Goal: Find specific page/section: Find specific page/section

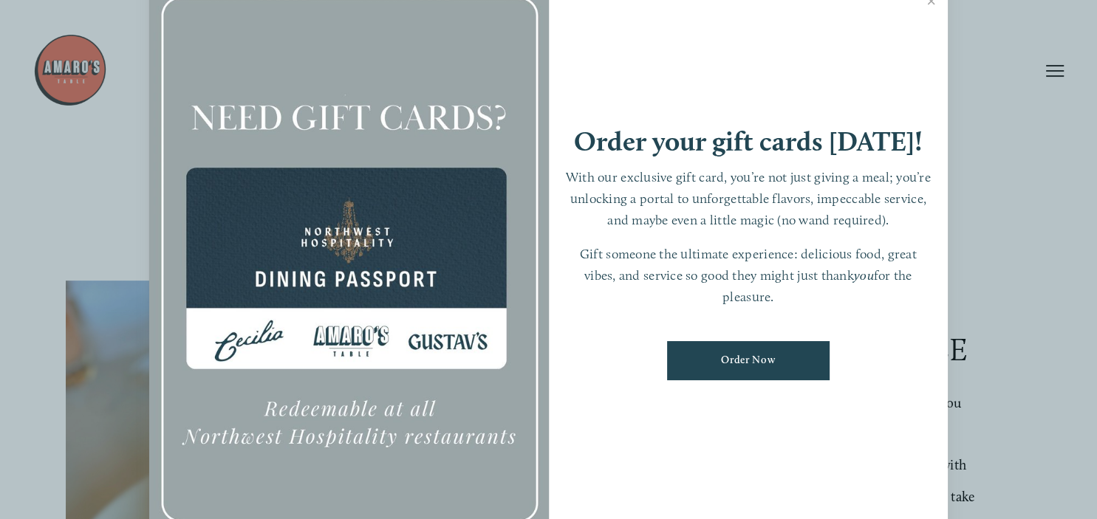
scroll to position [35, 0]
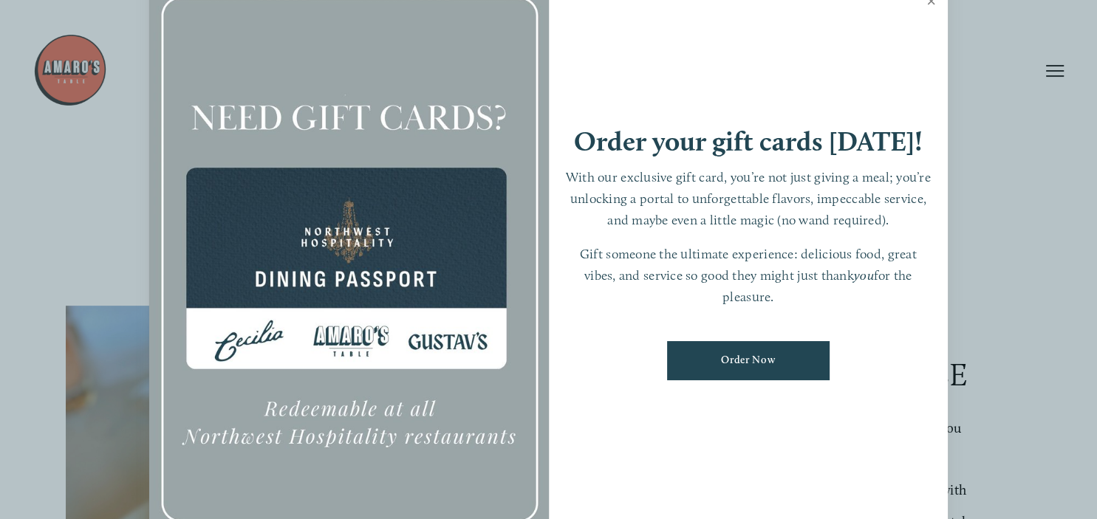
click at [937, 7] on link "Close" at bounding box center [931, 2] width 29 height 41
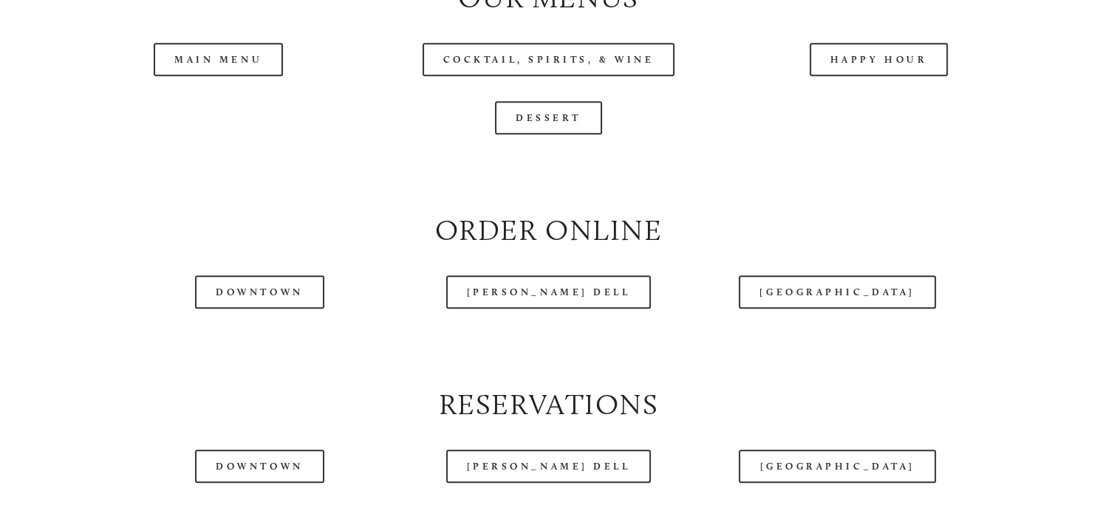
scroll to position [1571, 0]
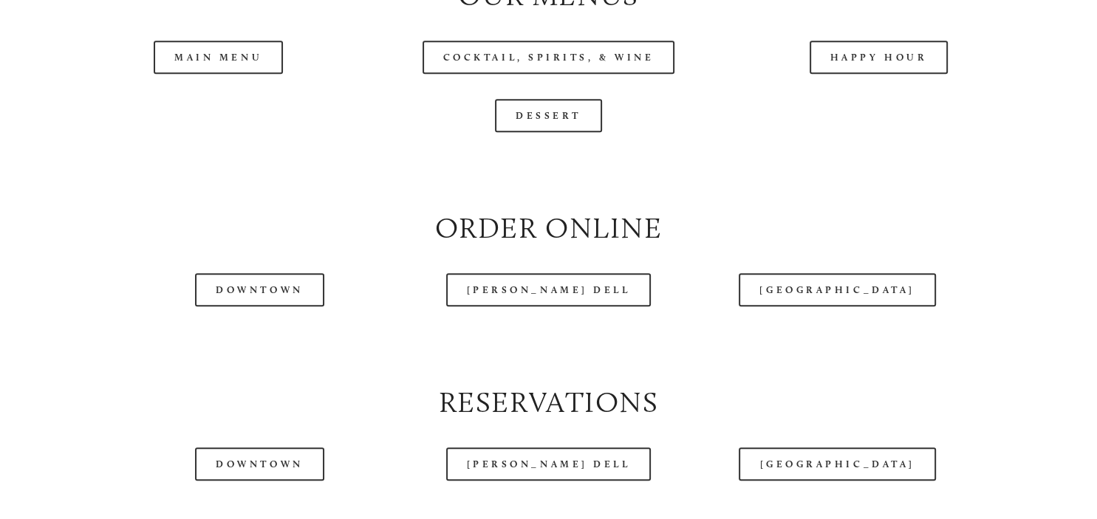
click at [217, 86] on header "Menu Order Now Visit Gallery 0" at bounding box center [548, 34] width 1031 height 142
click at [227, 89] on header "Menu Order Now Visit Gallery 0" at bounding box center [548, 34] width 1031 height 142
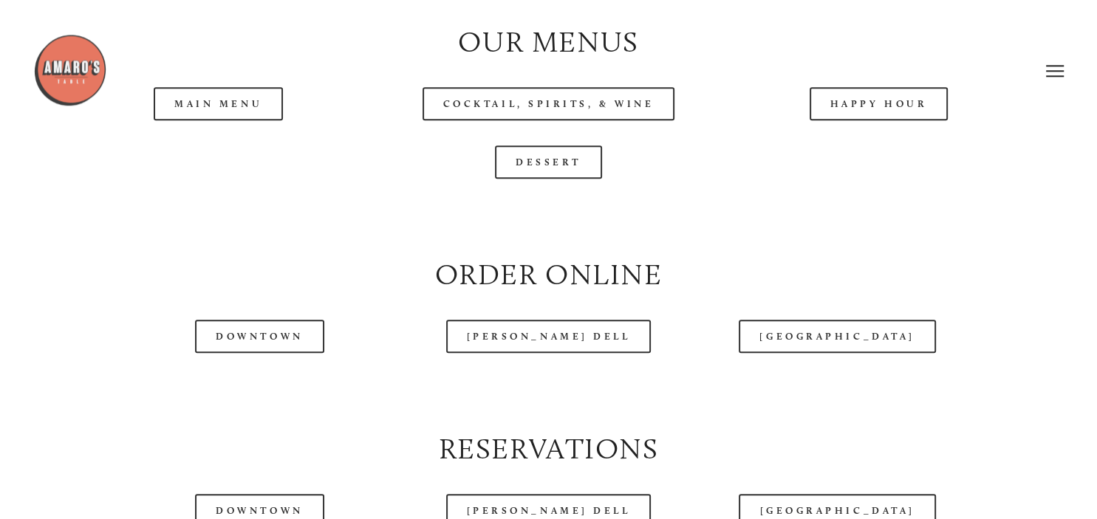
scroll to position [1519, 0]
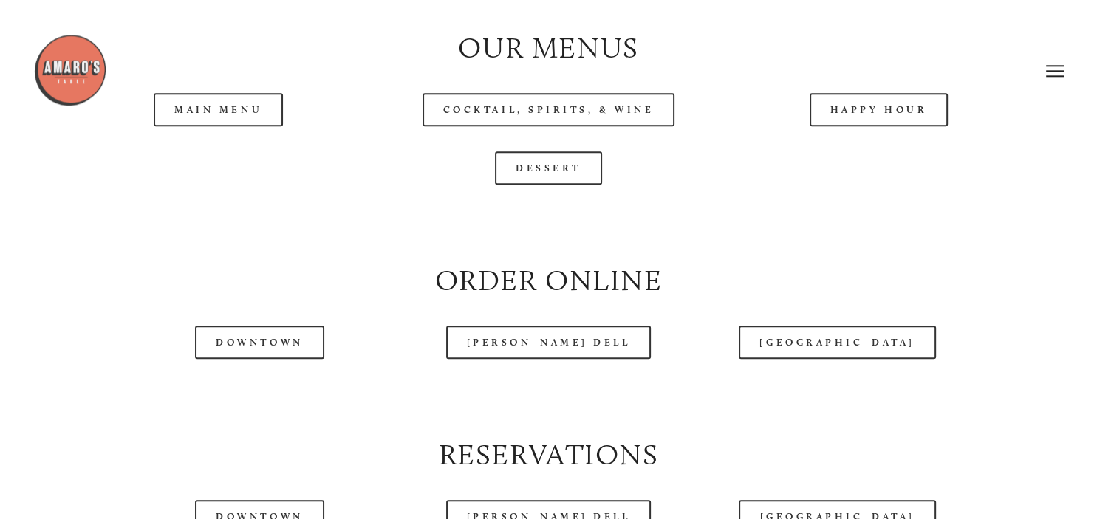
click at [229, 129] on header "Menu Order Now Visit Gallery 0" at bounding box center [548, 71] width 1031 height 142
click at [253, 137] on header "Menu Order Now Visit Gallery 0" at bounding box center [548, 71] width 1031 height 142
click at [248, 129] on header "Menu Order Now Visit Gallery 0" at bounding box center [548, 71] width 1031 height 142
click at [253, 140] on header "Menu Order Now Visit Gallery 0" at bounding box center [548, 71] width 1031 height 142
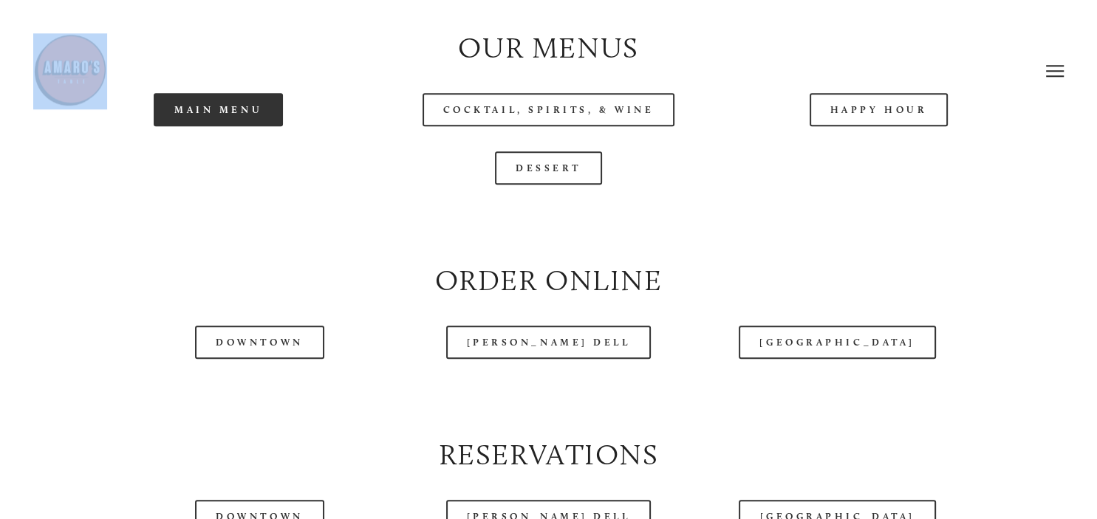
click at [188, 126] on link "Main Menu" at bounding box center [218, 109] width 129 height 33
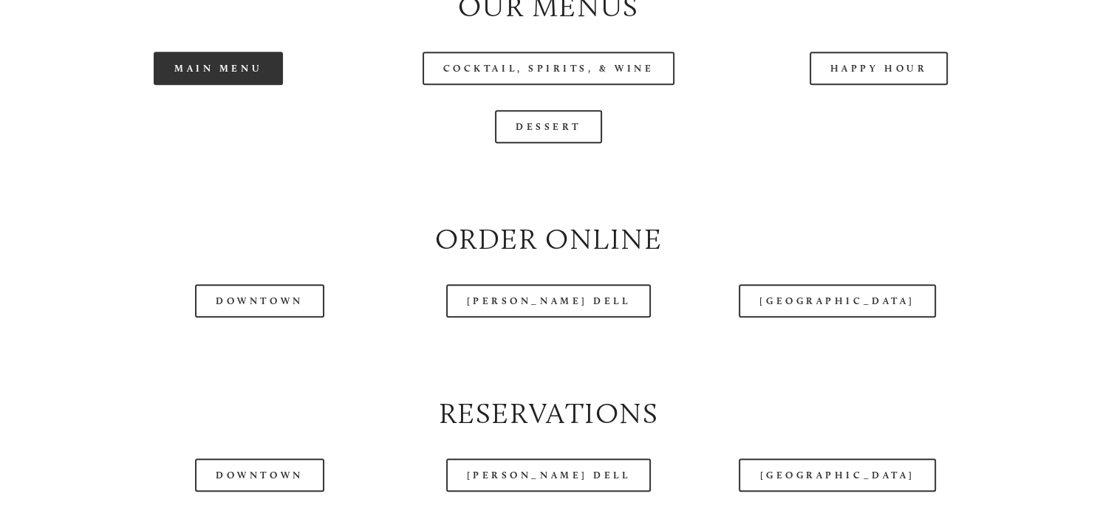
scroll to position [1561, 0]
click at [889, 98] on header "Menu Order Now Visit Gallery 0" at bounding box center [548, 34] width 1031 height 142
click at [900, 96] on header "Menu Order Now Visit Gallery 0" at bounding box center [548, 34] width 1031 height 142
click at [894, 93] on header "Menu Order Now Visit Gallery 0" at bounding box center [548, 34] width 1031 height 142
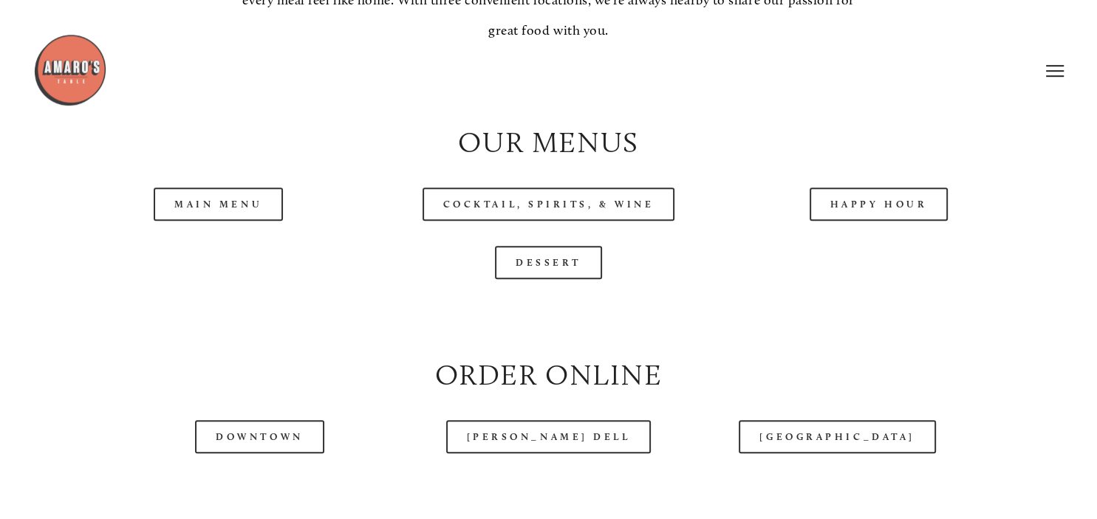
scroll to position [1406, 0]
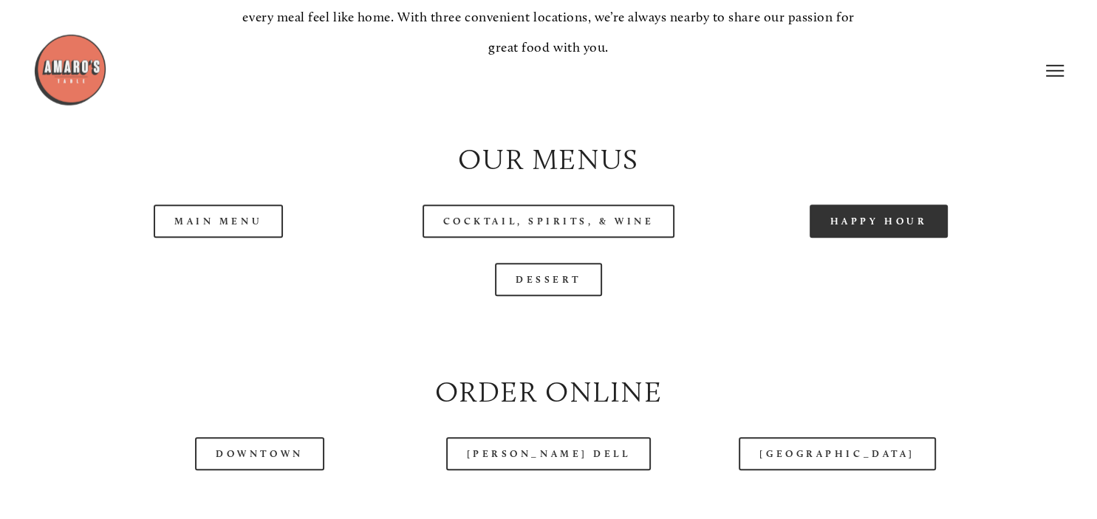
click at [835, 239] on link "Happy Hour" at bounding box center [879, 221] width 139 height 33
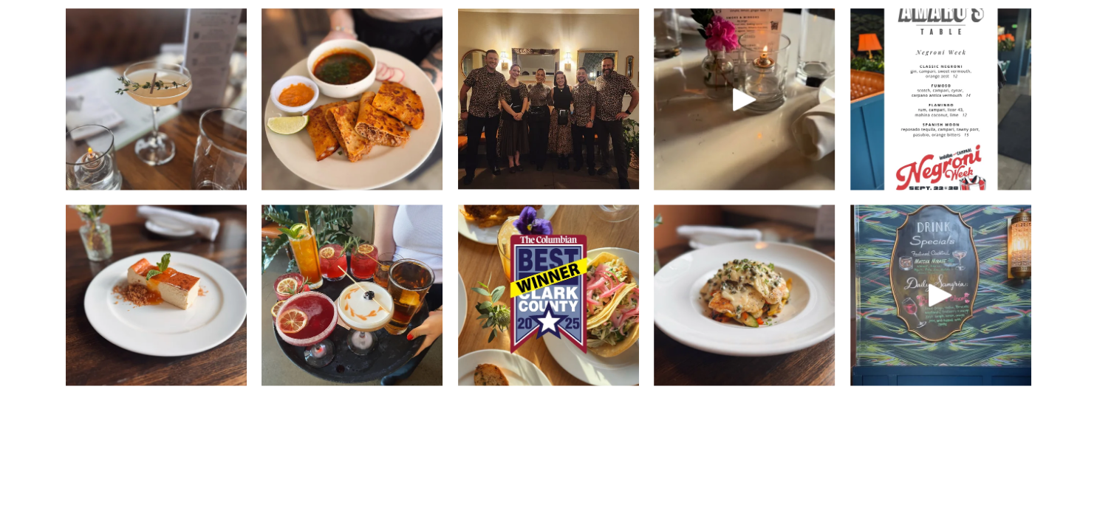
scroll to position [2160, 0]
